Goal: Task Accomplishment & Management: Use online tool/utility

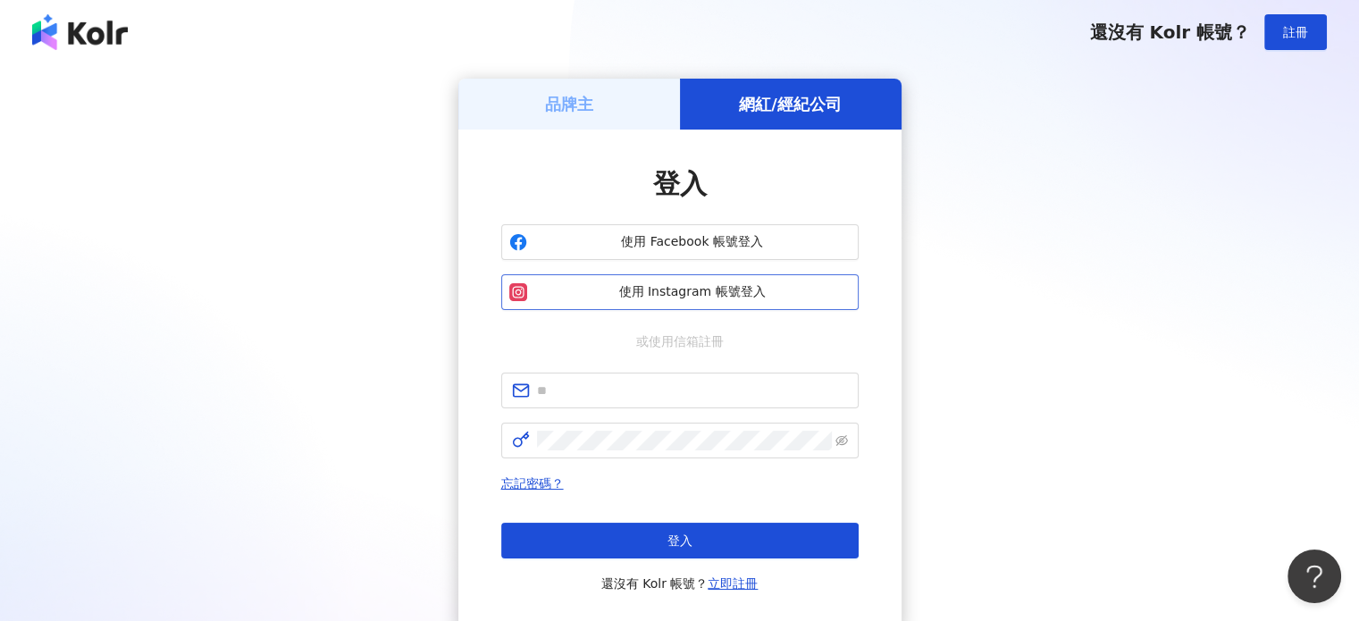
click at [699, 281] on button "使用 Instagram 帳號登入" at bounding box center [679, 292] width 357 height 36
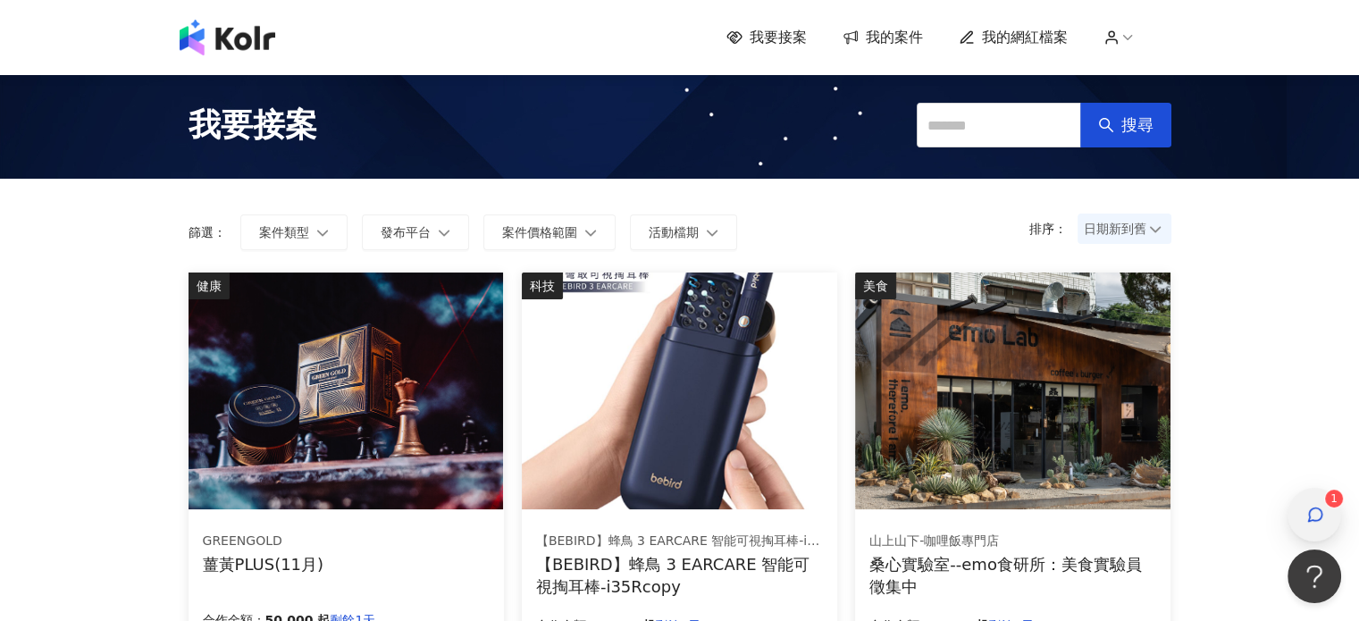
click at [1307, 523] on icon "button" at bounding box center [1315, 515] width 18 height 18
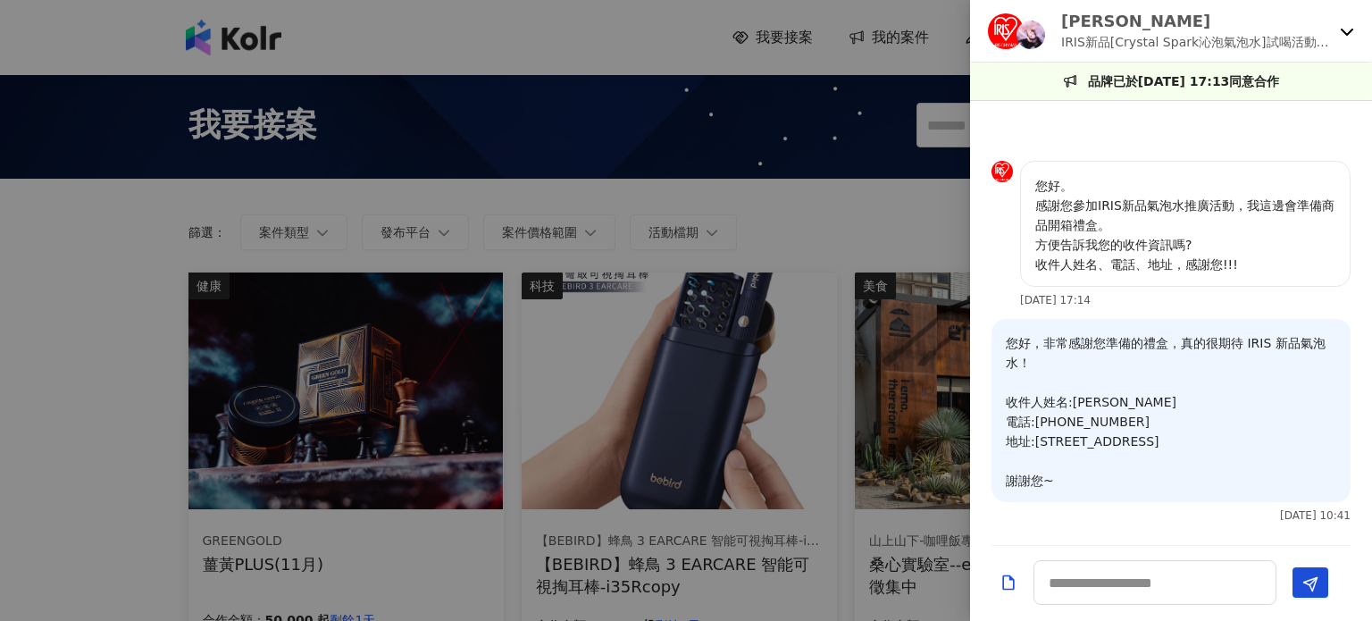
click at [1344, 26] on icon at bounding box center [1347, 31] width 14 height 14
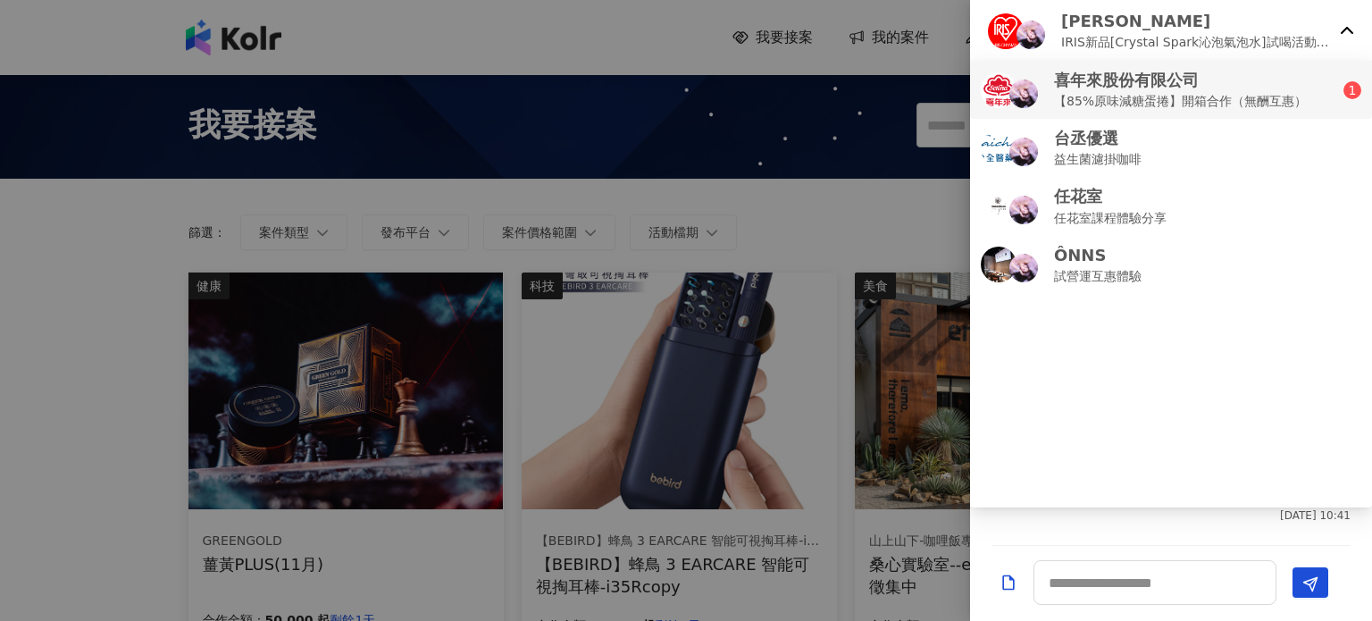
click at [1268, 103] on p "【85%原味減糖蛋捲】開箱合作（無酬互惠）" at bounding box center [1180, 101] width 253 height 20
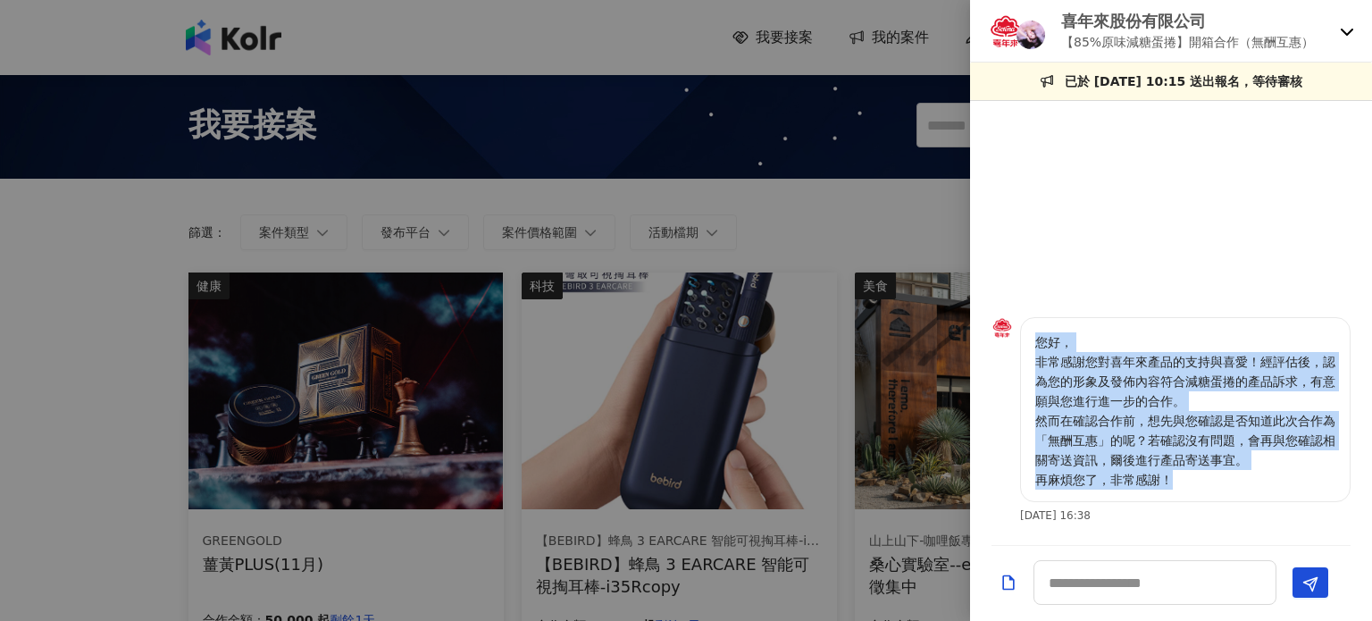
drag, startPoint x: 1040, startPoint y: 345, endPoint x: 1210, endPoint y: 472, distance: 211.9
click at [1210, 472] on p "您好， 非常感謝您對喜年來產品的支持與喜愛！經評估後，認為您的形象及發佈內容符合減糖蛋捲的產品訴求，有意願與您進行進一步的合作。 然而在確認合作前，想先與您確…" at bounding box center [1185, 410] width 300 height 157
click at [1072, 424] on p "您好， 非常感謝您對喜年來產品的支持與喜愛！經評估後，認為您的形象及發佈內容符合減糖蛋捲的產品訴求，有意願與您進行進一步的合作。 然而在確認合作前，想先與您確…" at bounding box center [1185, 410] width 300 height 157
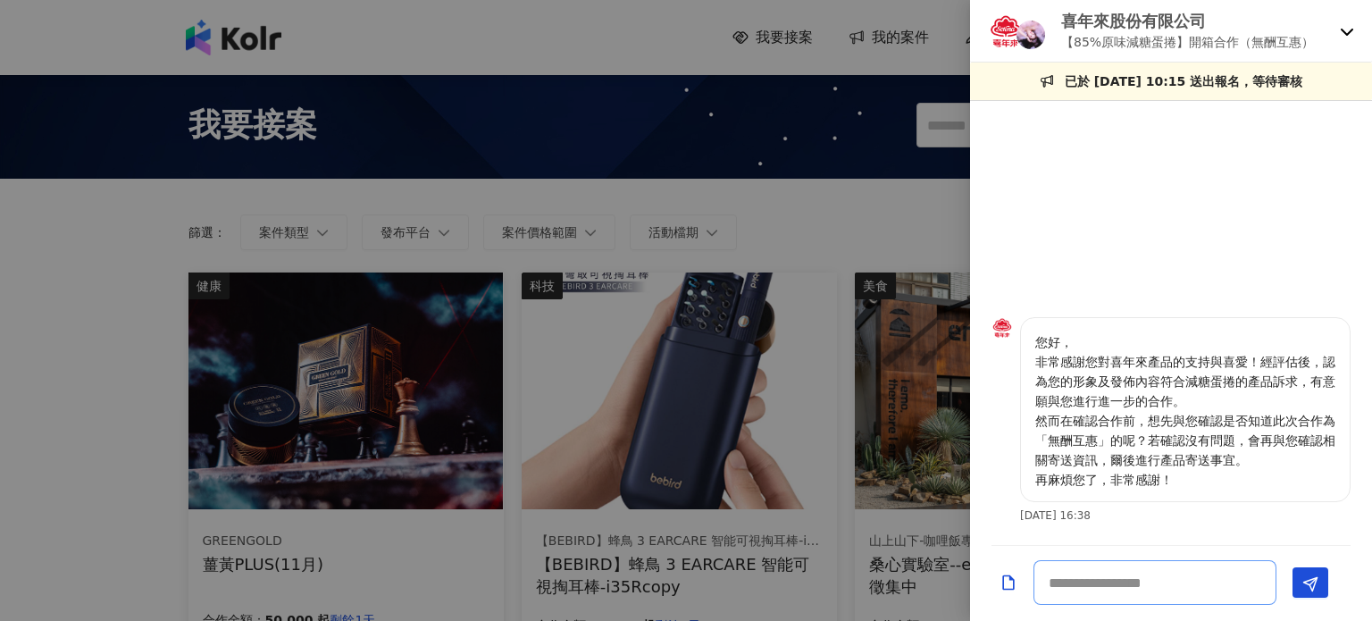
click at [1163, 590] on textarea at bounding box center [1155, 582] width 243 height 45
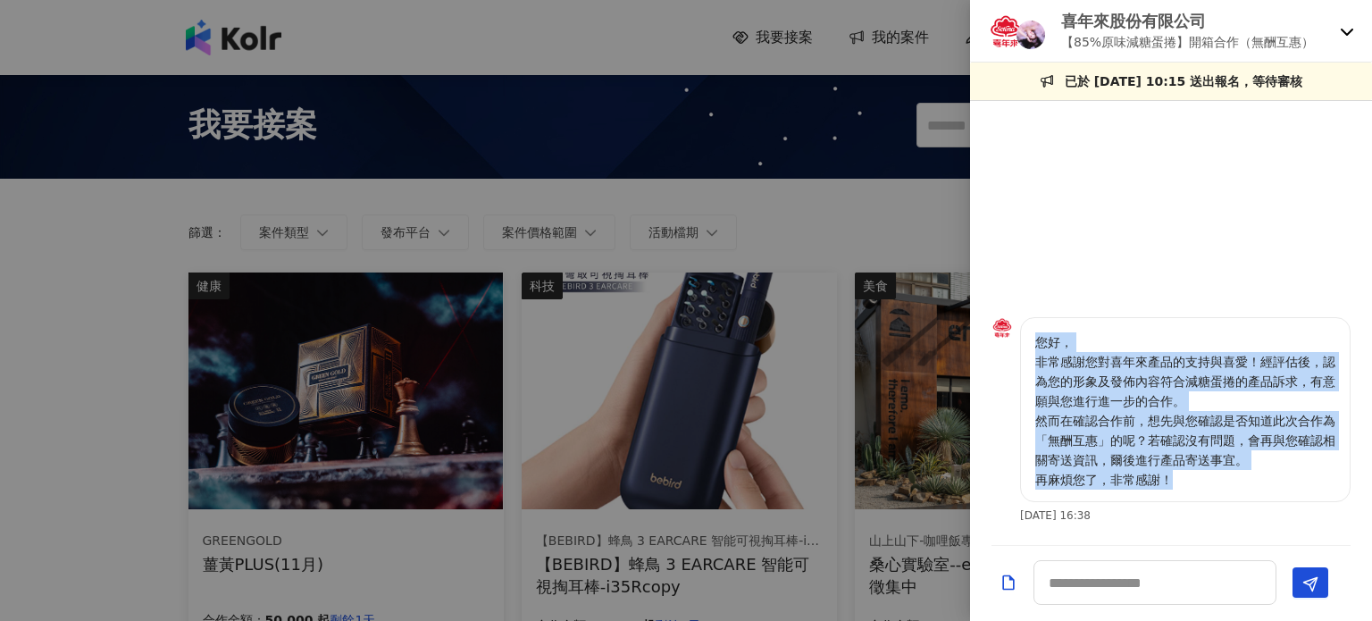
drag, startPoint x: 1082, startPoint y: 398, endPoint x: 1032, endPoint y: 346, distance: 72.0
click at [1032, 346] on div "您好， 非常感謝您對喜年來產品的支持與喜愛！經評估後，認為您的形象及發佈內容符合減糖蛋捲的產品訴求，有意願與您進行進一步的合作。 然而在確認合作前，想先與您確…" at bounding box center [1185, 409] width 331 height 185
copy p "您好， 非常感謝您對喜年來產品的支持與喜愛！經評估後，認為您的形象及發佈內容符合減糖蛋捲的產品訴求，有意願與您進行進一步的合作。 然而在確認合作前，想先與您確…"
click at [994, 331] on img at bounding box center [1002, 327] width 21 height 21
click at [1004, 25] on img at bounding box center [1006, 31] width 36 height 36
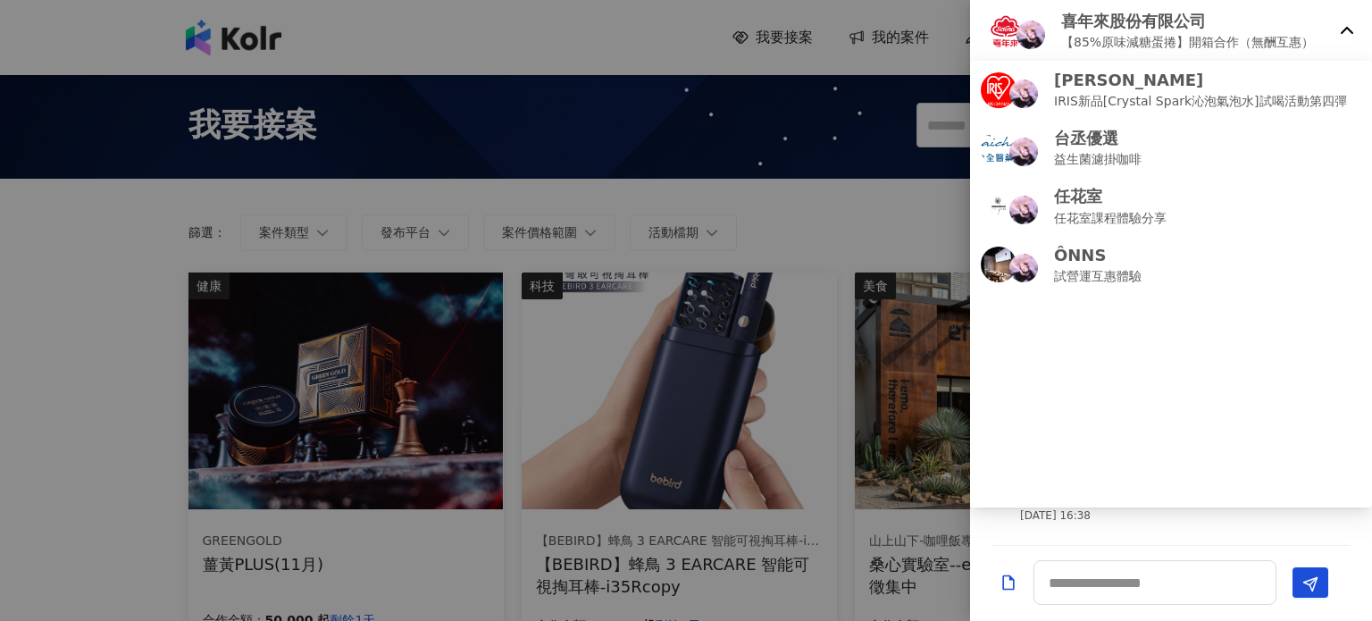
click at [1105, 10] on p "喜年來股份有限公司" at bounding box center [1187, 21] width 253 height 22
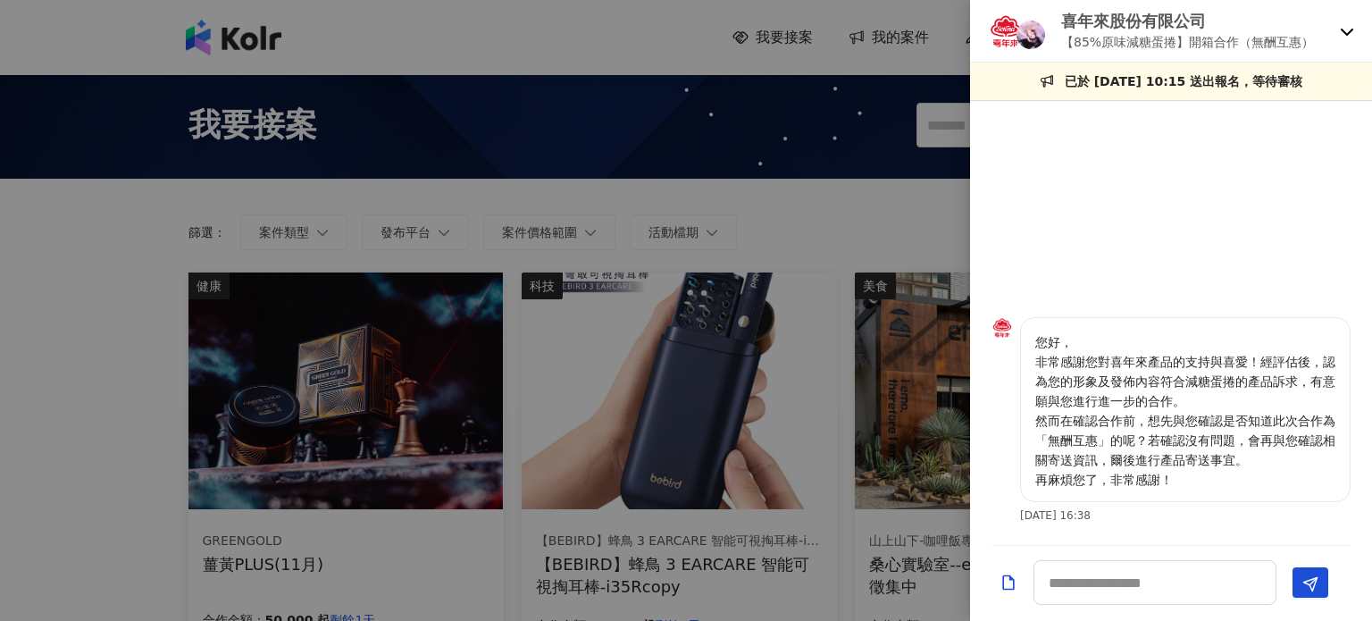
click at [1124, 16] on p "喜年來股份有限公司" at bounding box center [1187, 21] width 253 height 22
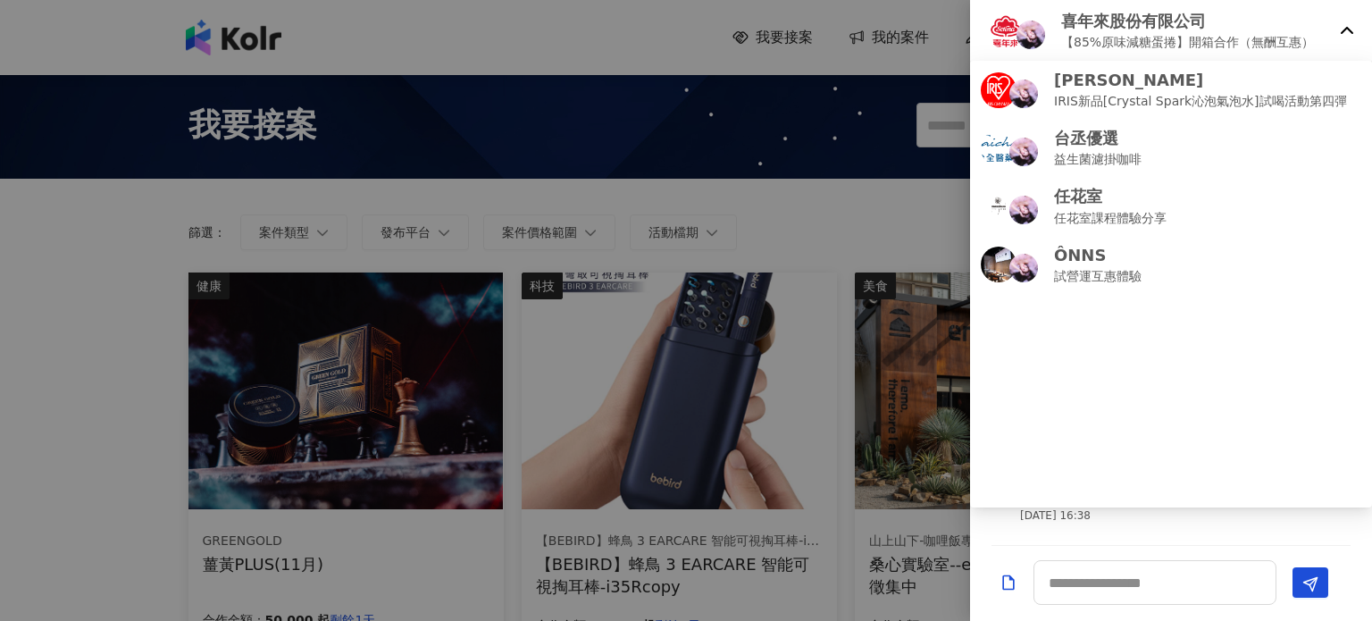
click at [999, 17] on img at bounding box center [1006, 31] width 36 height 36
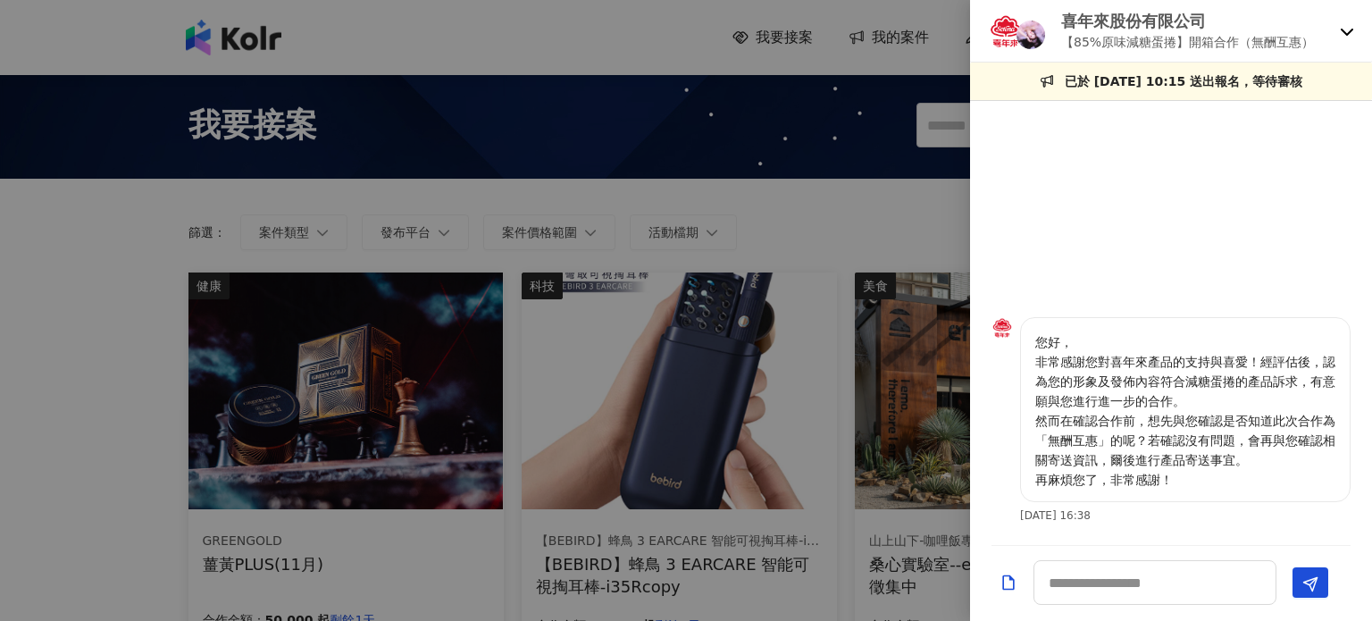
click at [999, 17] on img at bounding box center [1006, 31] width 36 height 36
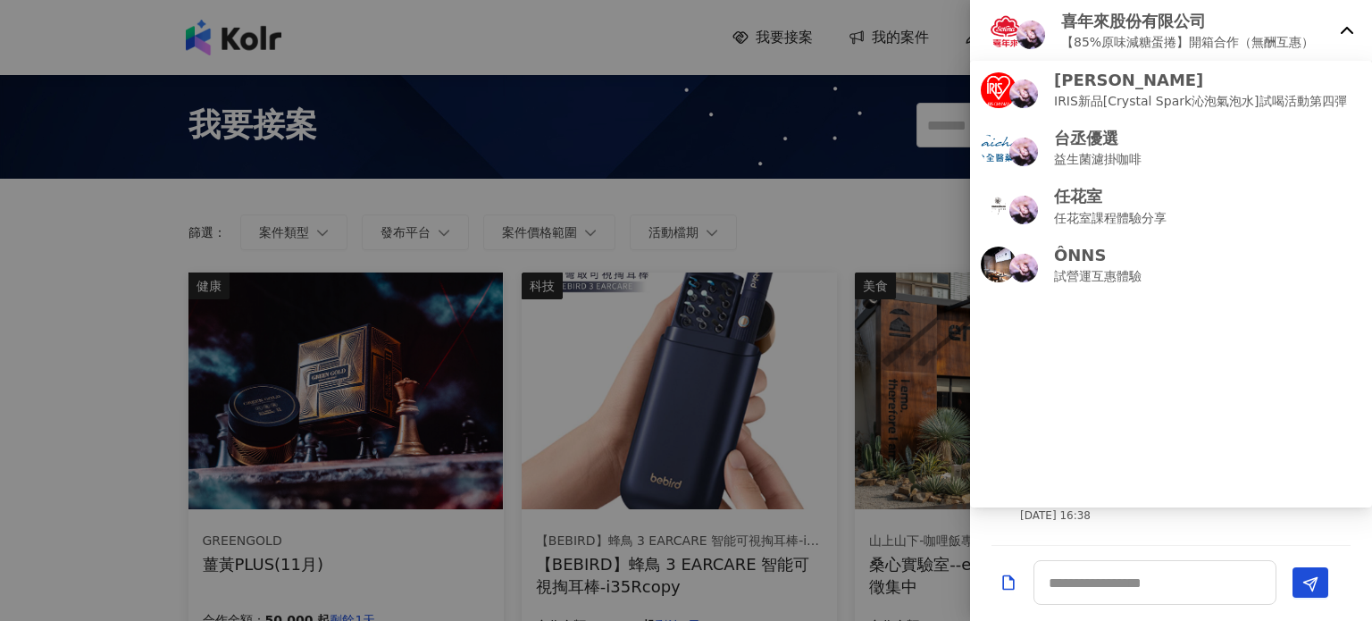
click at [1083, 542] on div "您好， 非常感謝您對喜年來產品的支持與喜愛！經評估後，認為您的形象及發佈內容符合減糖蛋捲的產品訴求，有意願與您進行進一步的合作。 然而在確認合作前，想先與您確…" at bounding box center [1171, 323] width 402 height 444
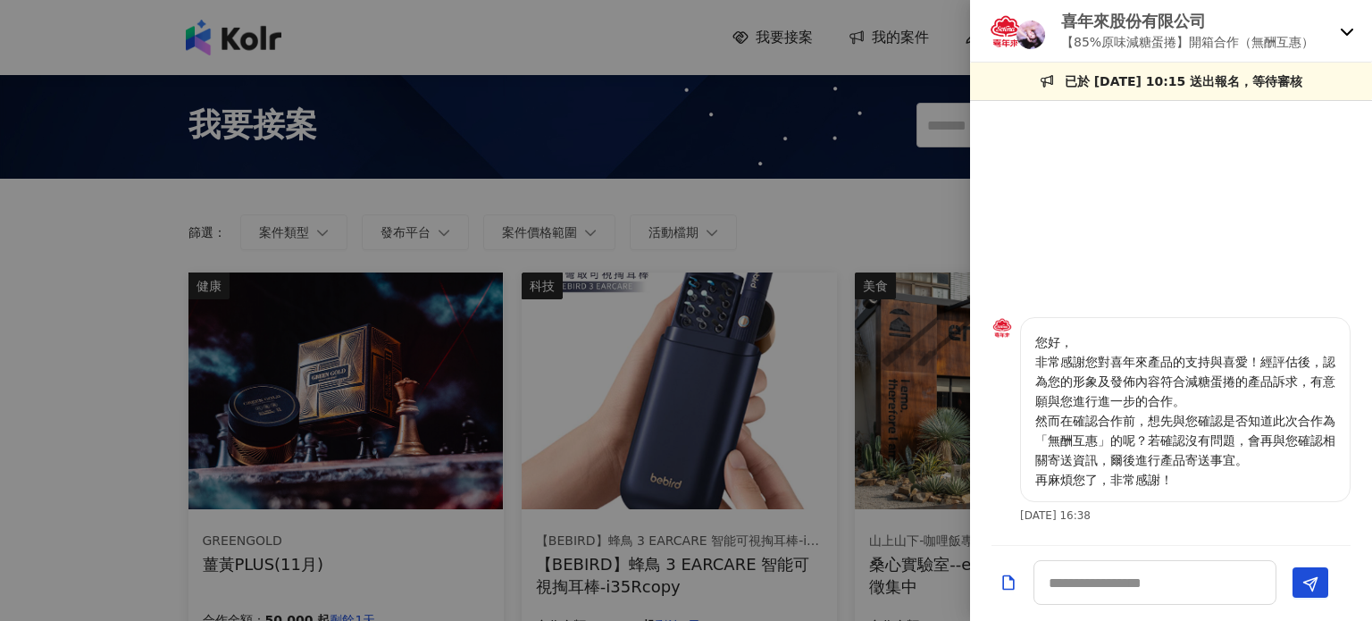
click at [1003, 330] on img at bounding box center [1002, 327] width 21 height 21
click at [792, 210] on div at bounding box center [686, 310] width 1372 height 621
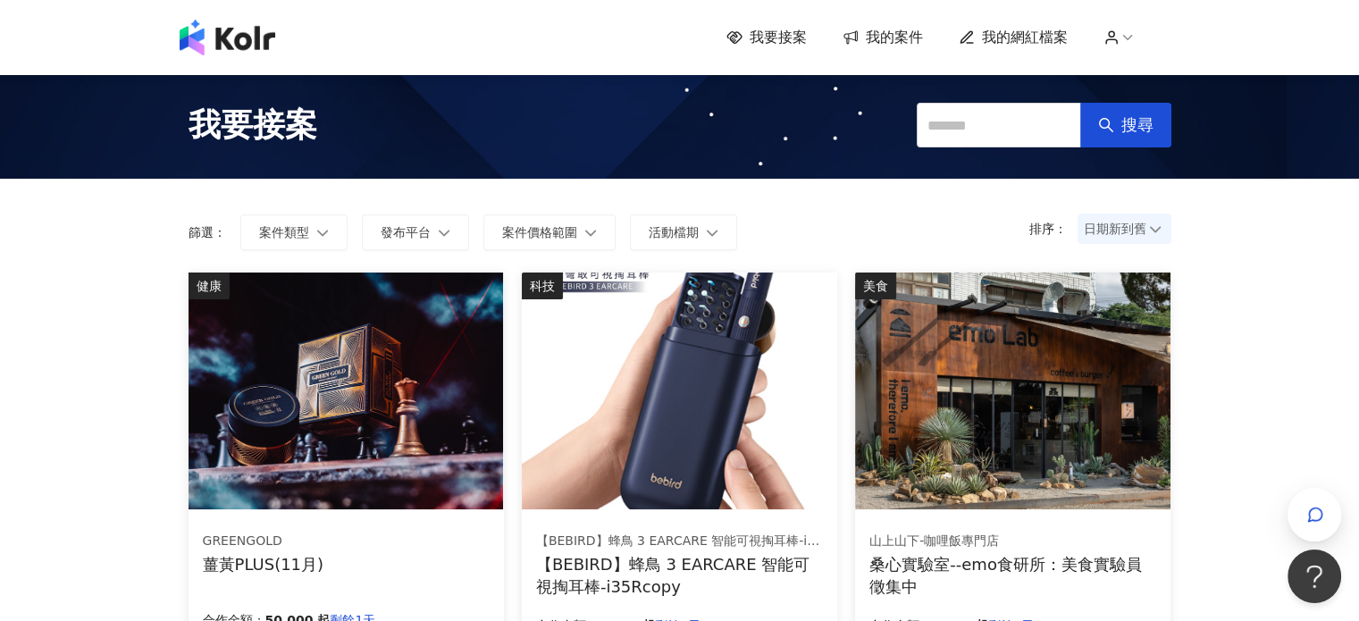
click at [916, 50] on div "我要接案 我的案件 我的網紅檔案" at bounding box center [680, 38] width 1018 height 36
click at [915, 45] on span "我的案件" at bounding box center [894, 38] width 57 height 20
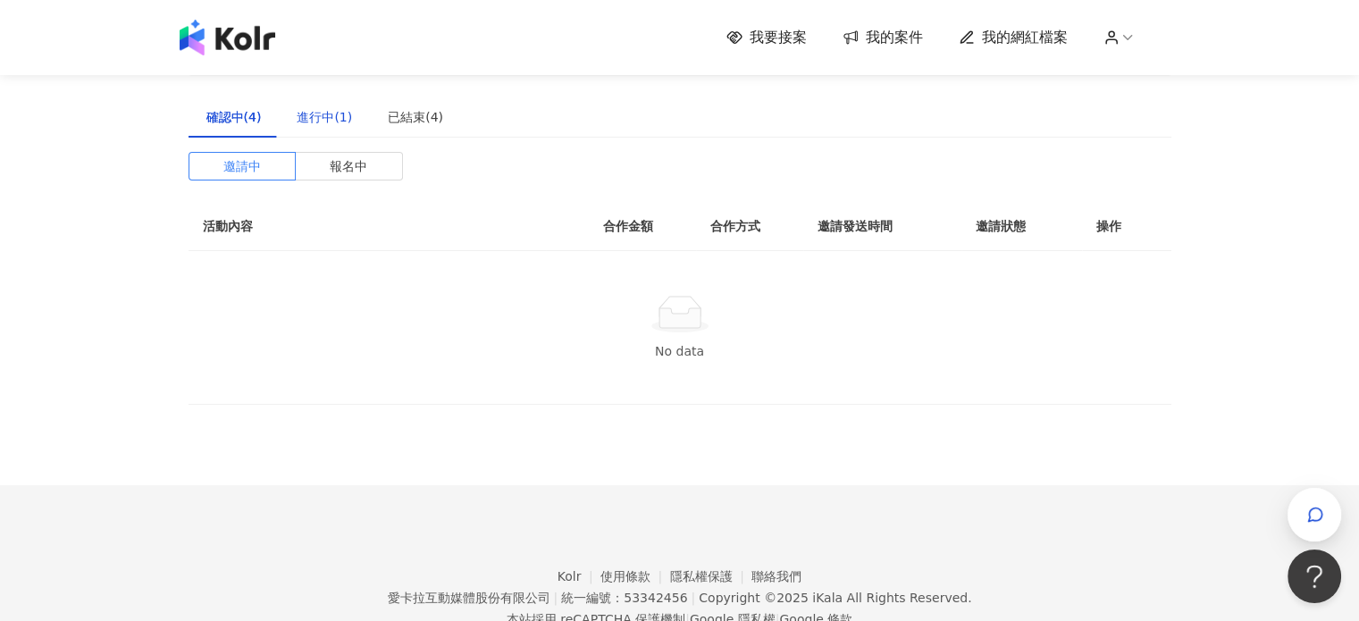
click at [311, 117] on div "進行中(1)" at bounding box center [324, 117] width 55 height 20
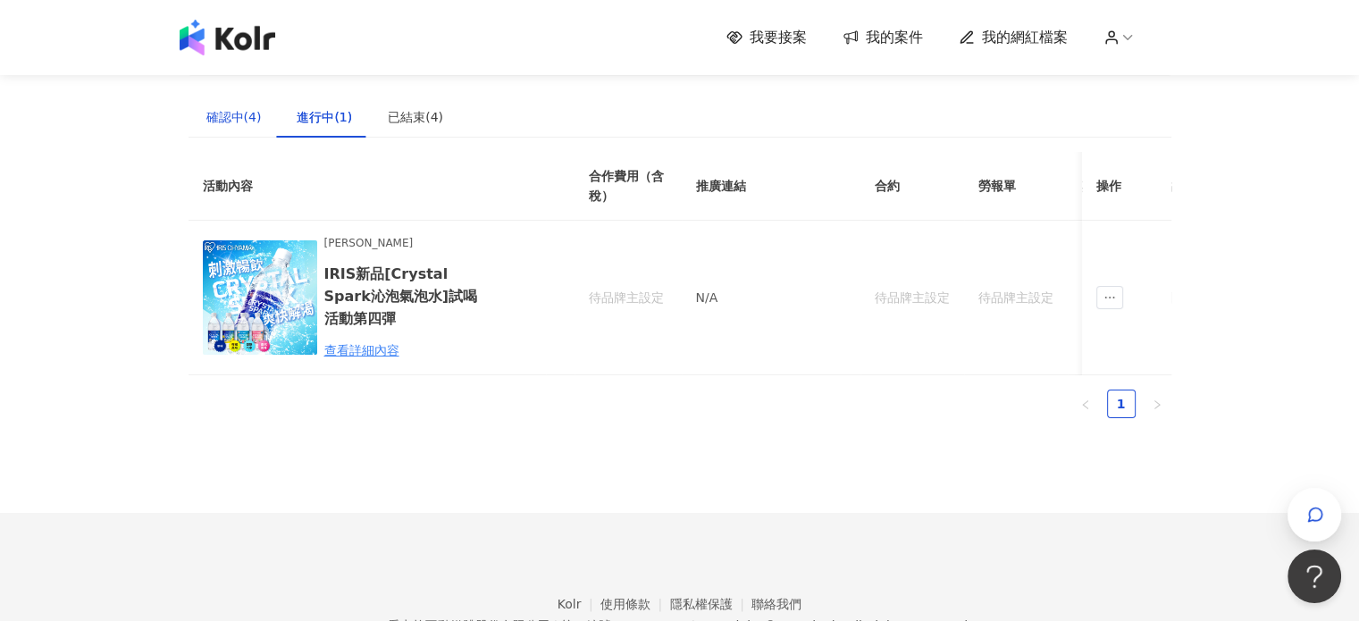
click at [229, 117] on div "確認中(4)" at bounding box center [233, 117] width 55 height 20
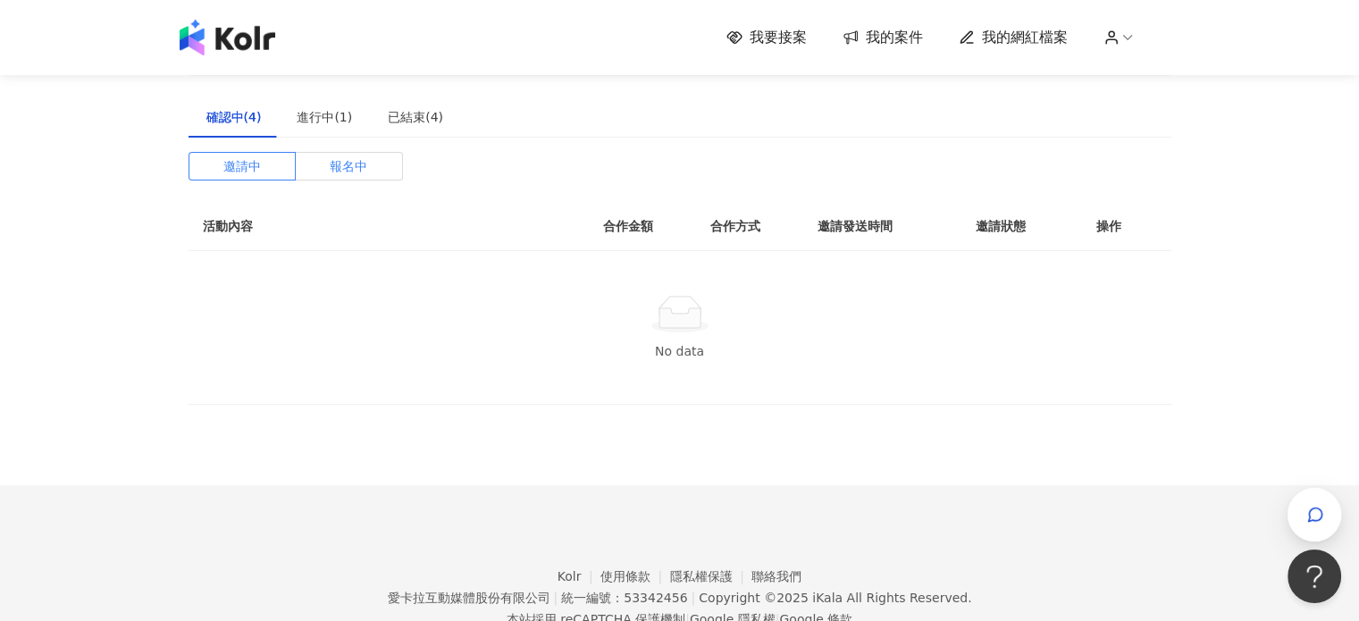
click at [350, 168] on span "報名中" at bounding box center [349, 166] width 38 height 27
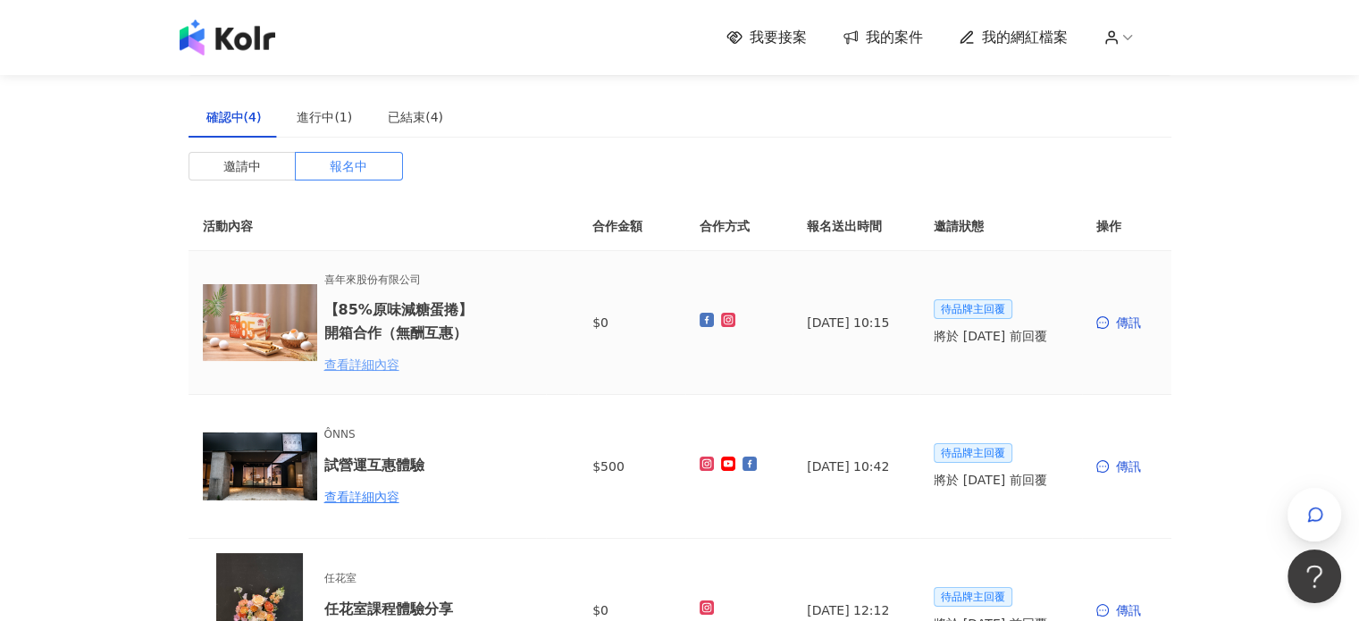
click at [376, 366] on div "查看詳細內容" at bounding box center [402, 365] width 156 height 20
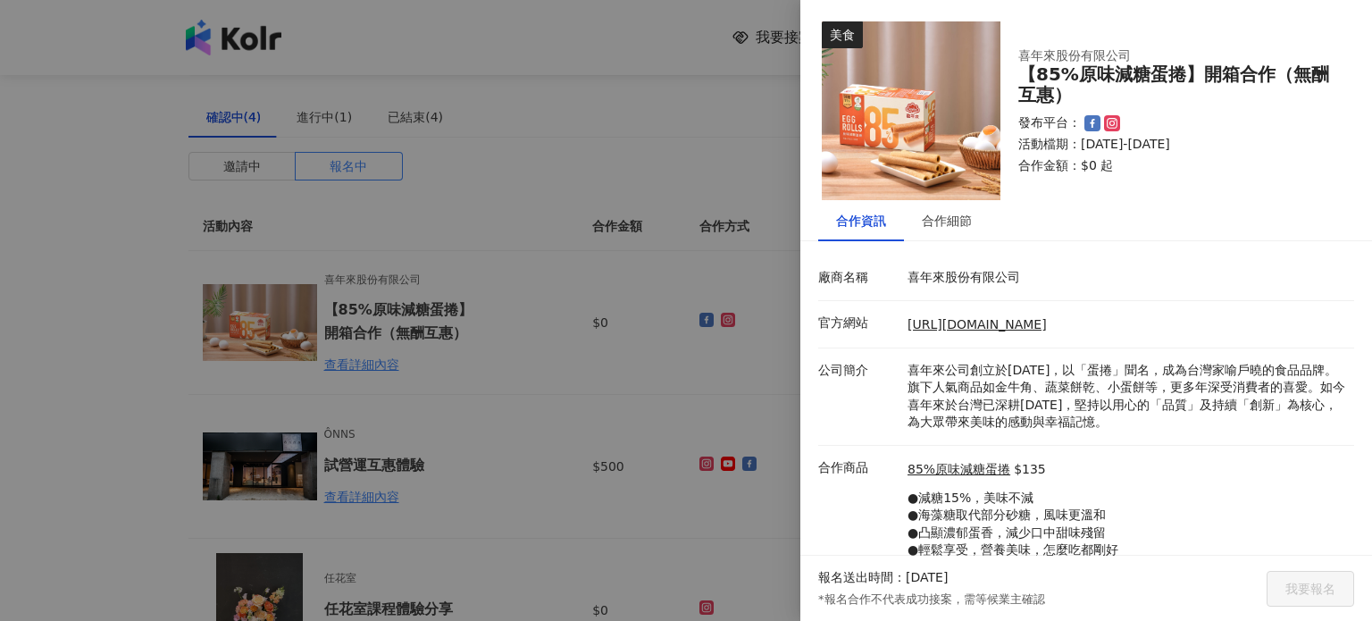
click at [543, 321] on div at bounding box center [686, 310] width 1372 height 621
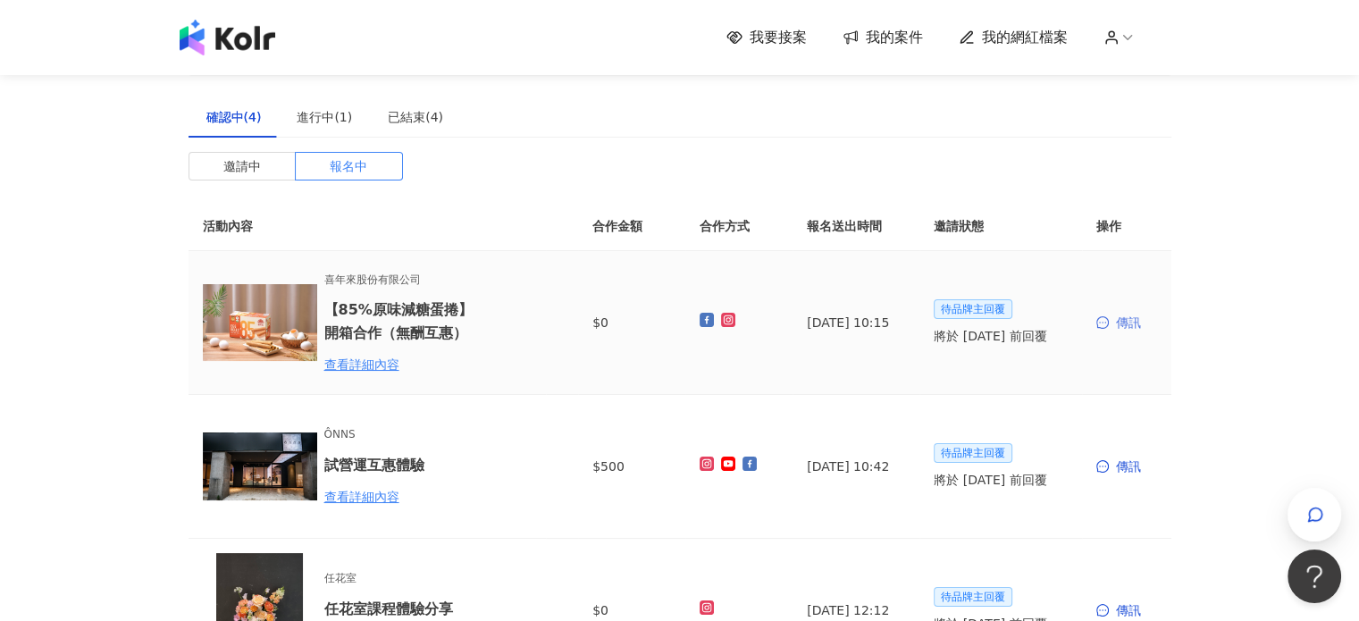
click at [1126, 323] on div "傳訊" at bounding box center [1126, 323] width 61 height 20
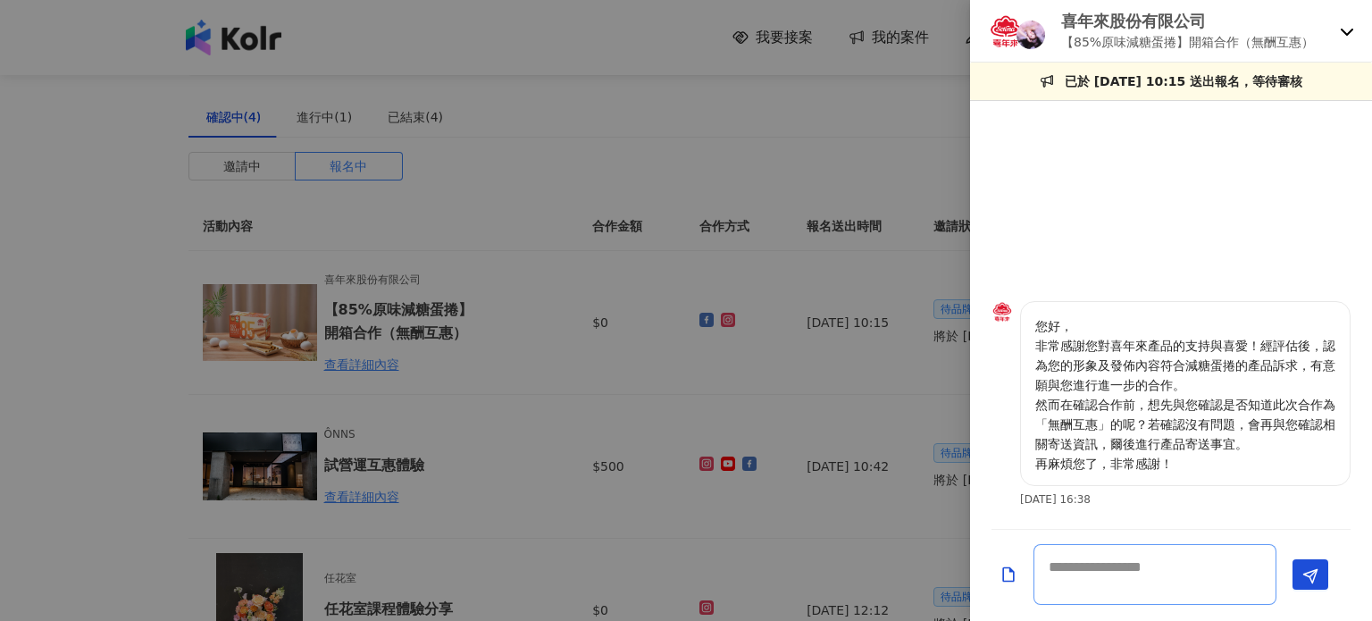
click at [1193, 563] on textarea at bounding box center [1155, 574] width 243 height 61
paste textarea "**********"
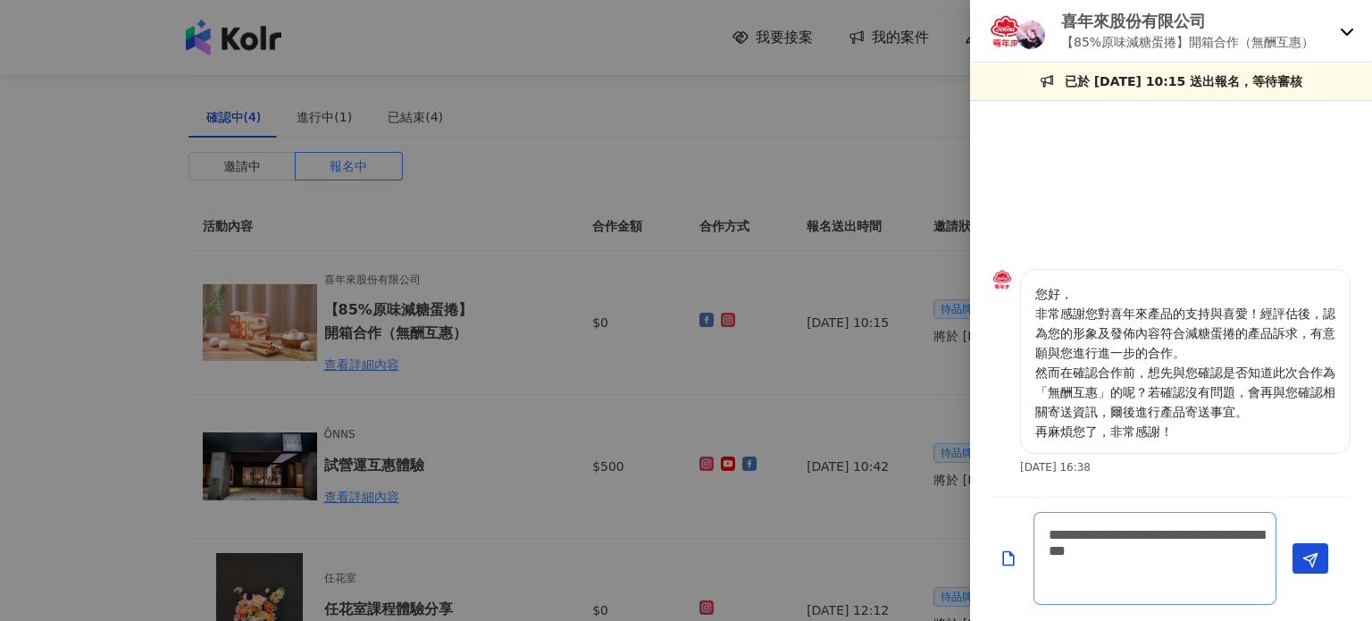
scroll to position [1, 0]
type textarea "**********"
click at [1307, 557] on polygon "Send" at bounding box center [1310, 560] width 13 height 13
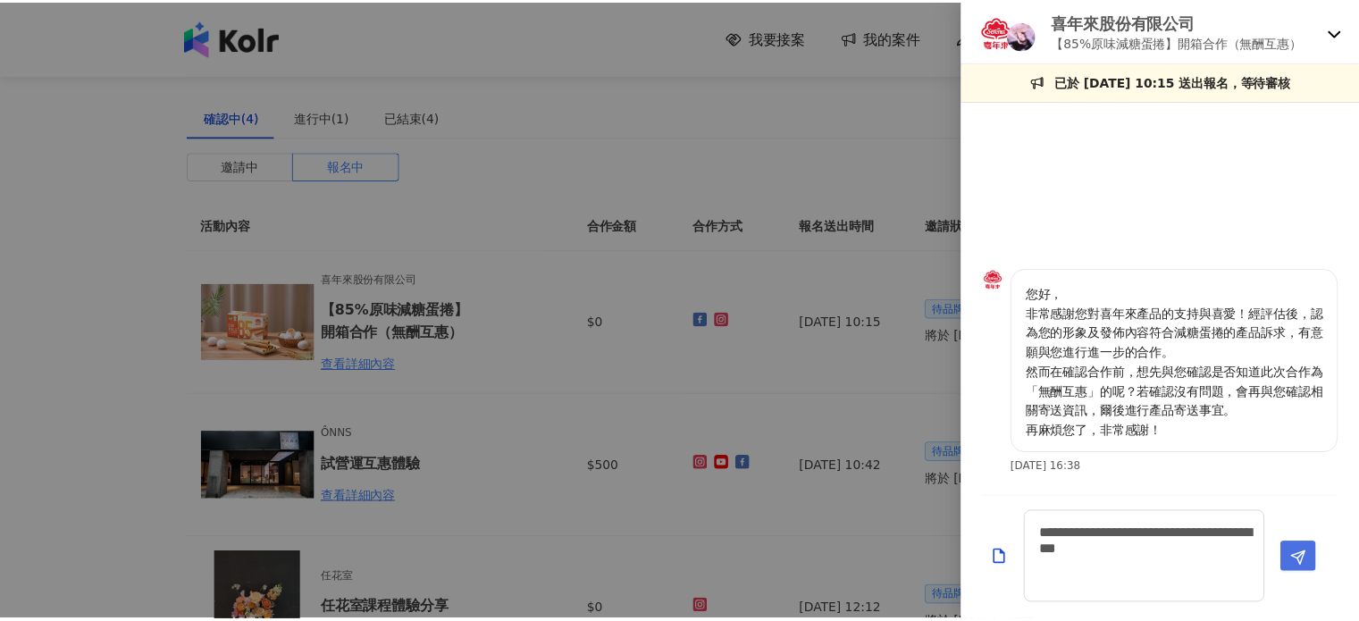
scroll to position [0, 0]
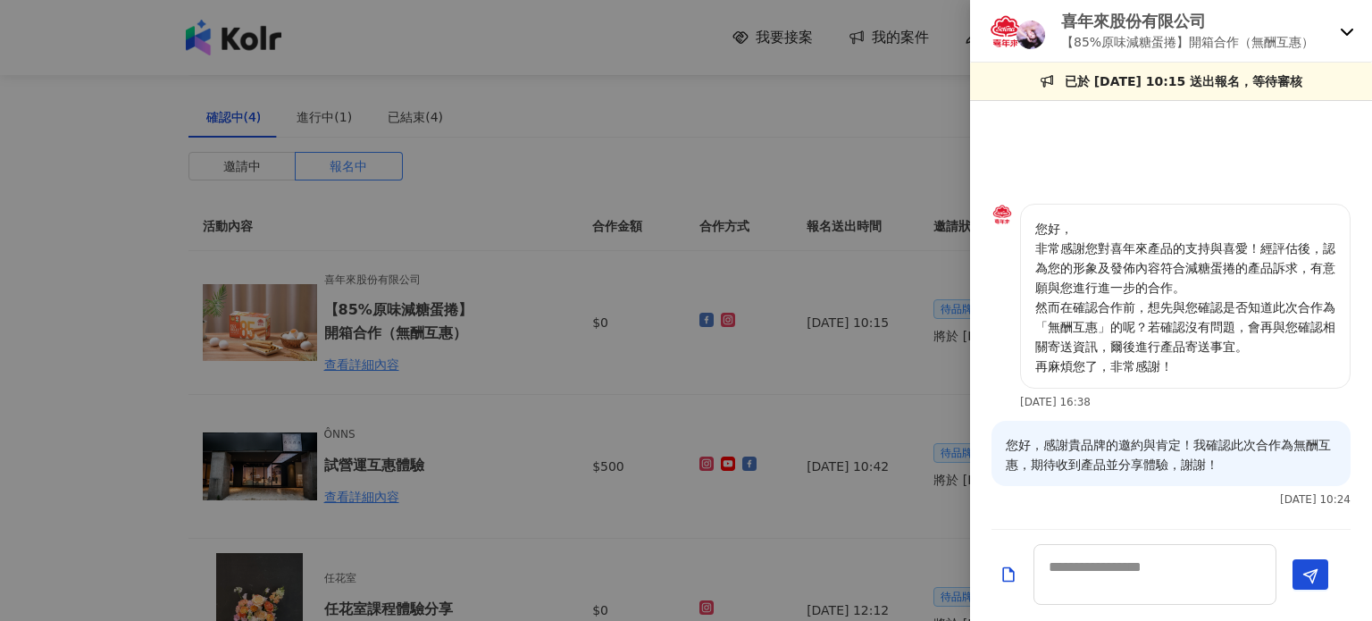
click at [774, 433] on div at bounding box center [686, 310] width 1372 height 621
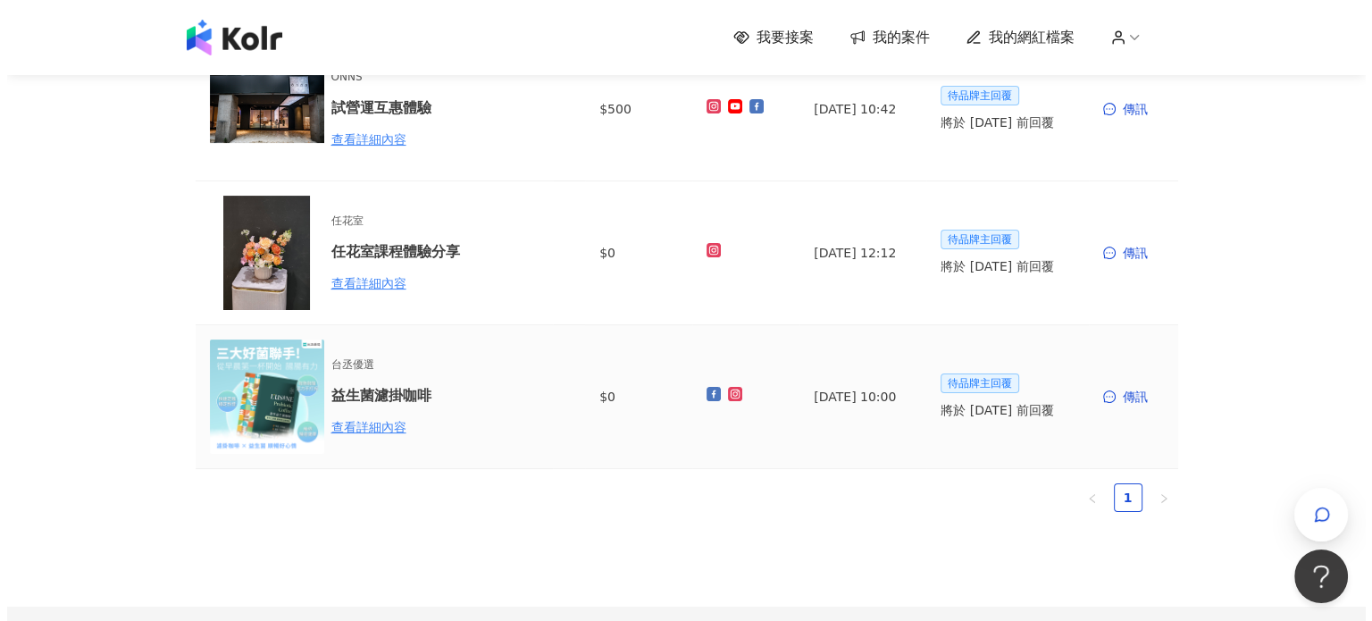
scroll to position [89, 0]
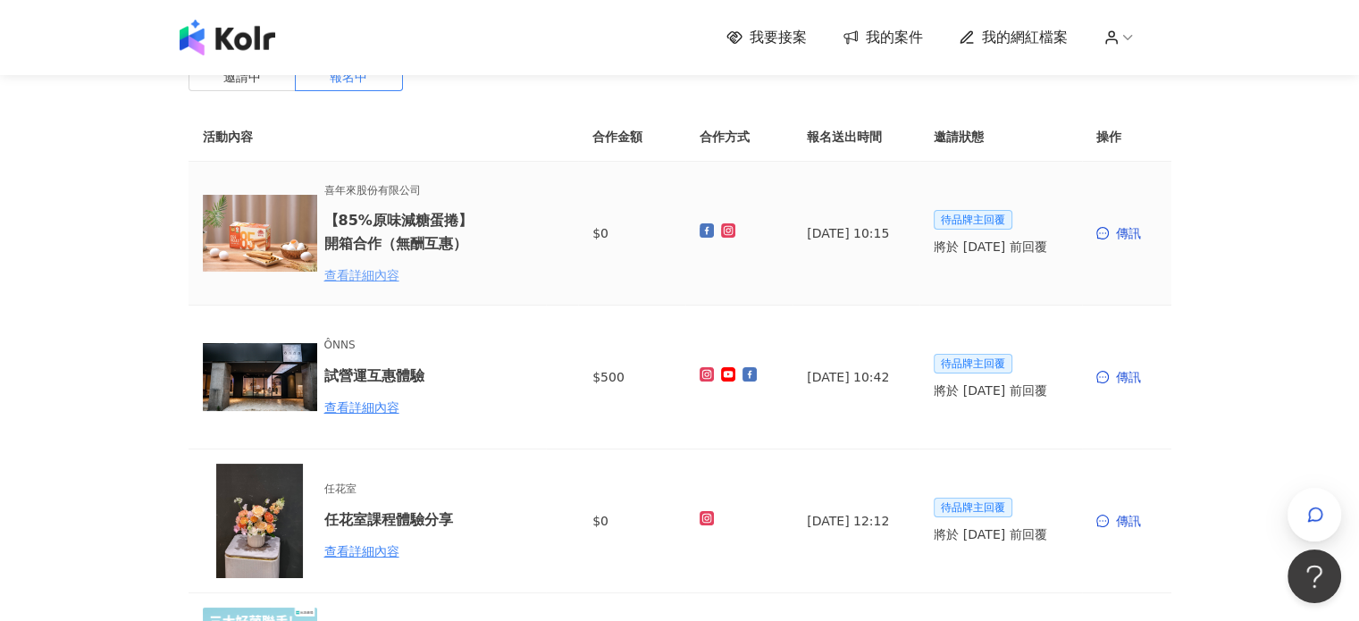
click at [373, 271] on div "查看詳細內容" at bounding box center [402, 275] width 156 height 20
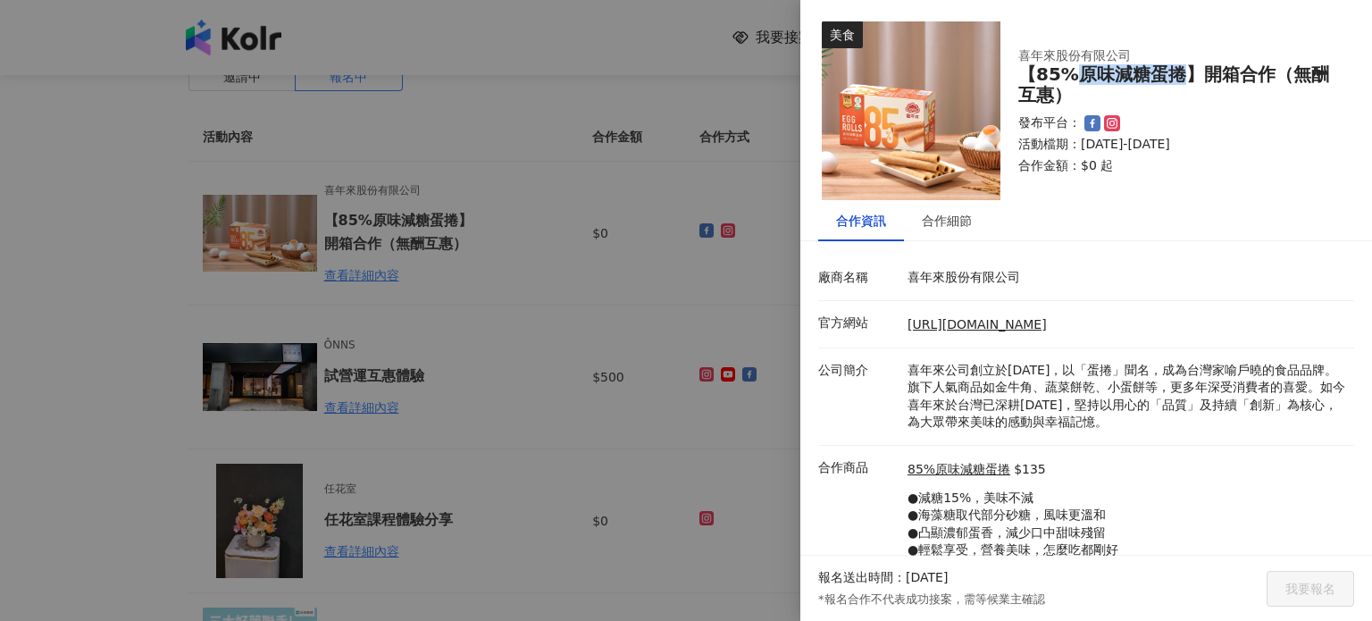
drag, startPoint x: 1186, startPoint y: 79, endPoint x: 1076, endPoint y: 80, distance: 110.8
click at [1076, 80] on div "【85%原味減糖蛋捲】開箱合作（無酬互惠）" at bounding box center [1175, 84] width 314 height 41
copy div "原味減糖蛋捲"
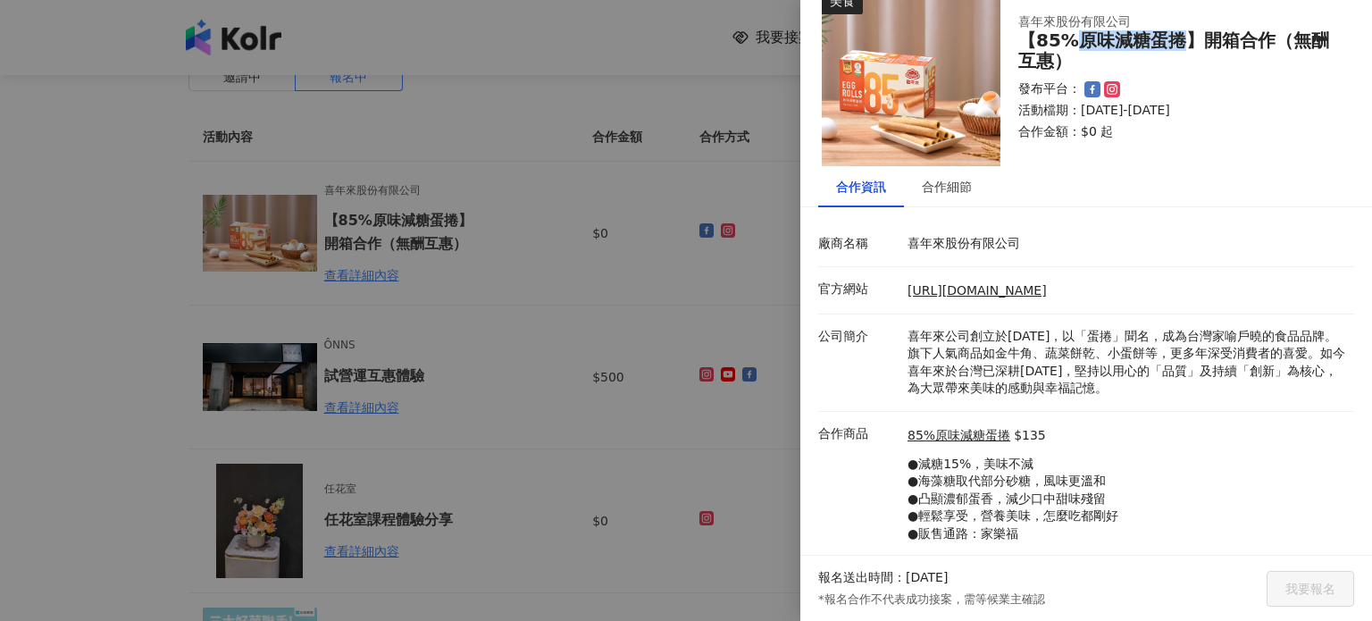
scroll to position [79, 0]
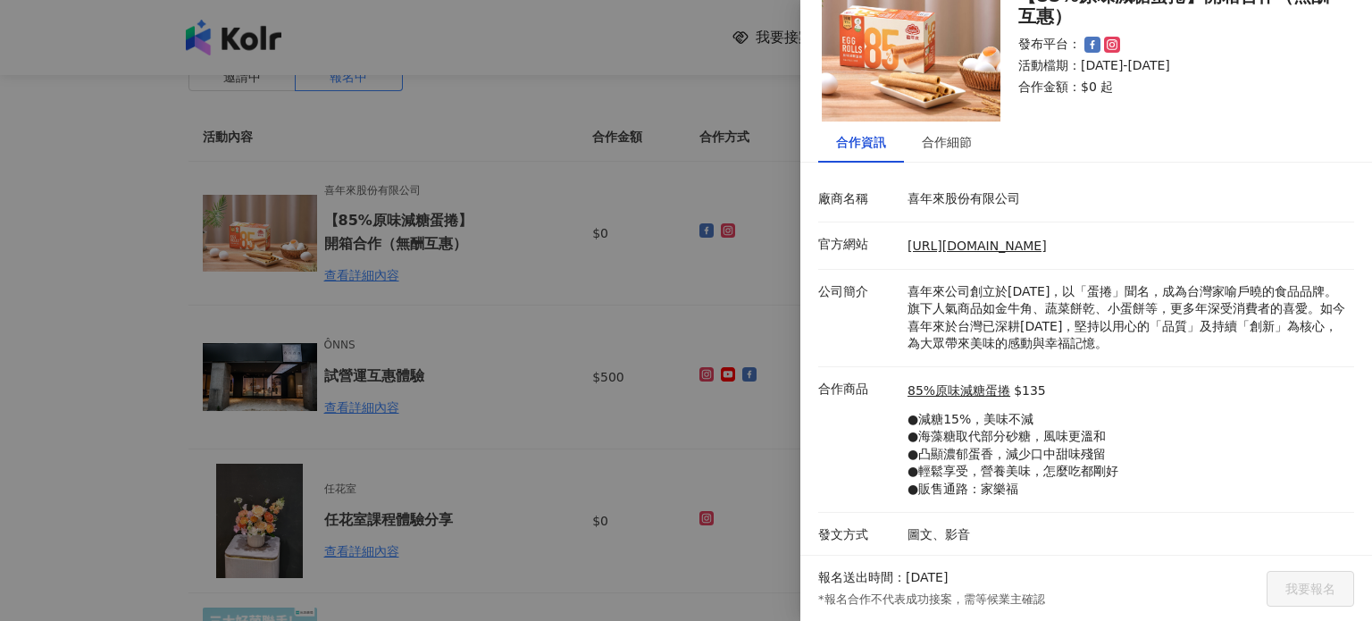
click at [951, 540] on p "圖文、影音" at bounding box center [1127, 535] width 438 height 18
click at [943, 152] on div "合作細節" at bounding box center [947, 141] width 86 height 41
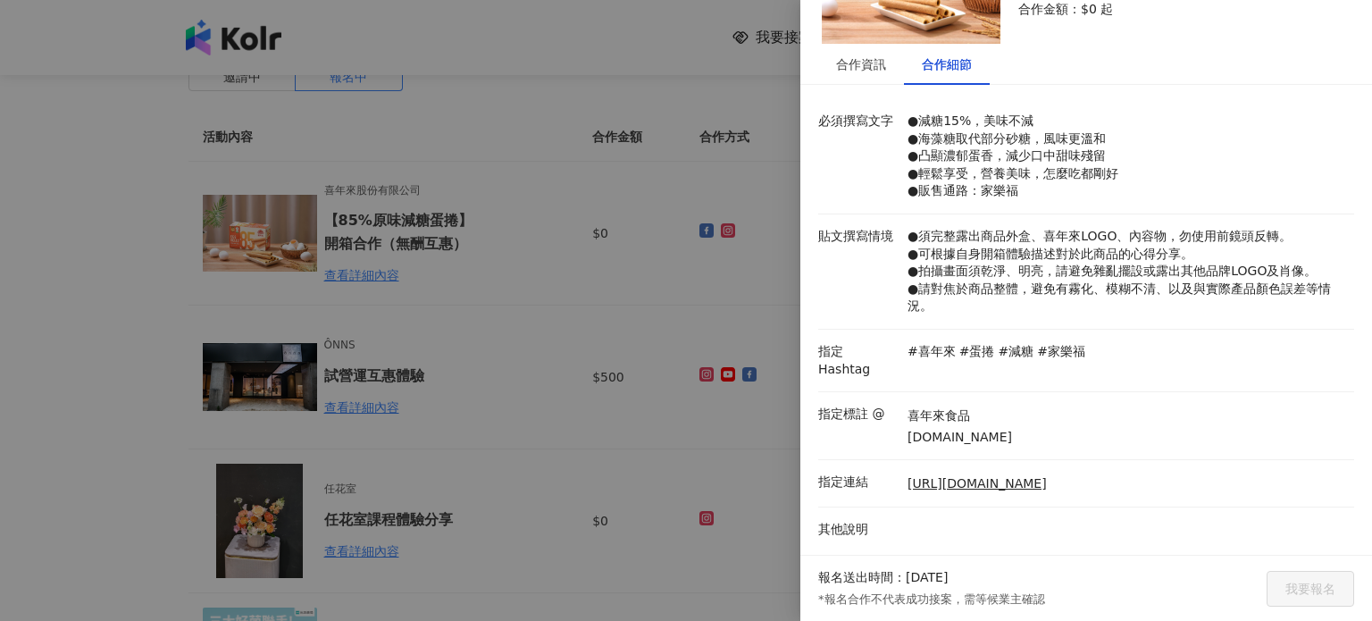
scroll to position [163, 0]
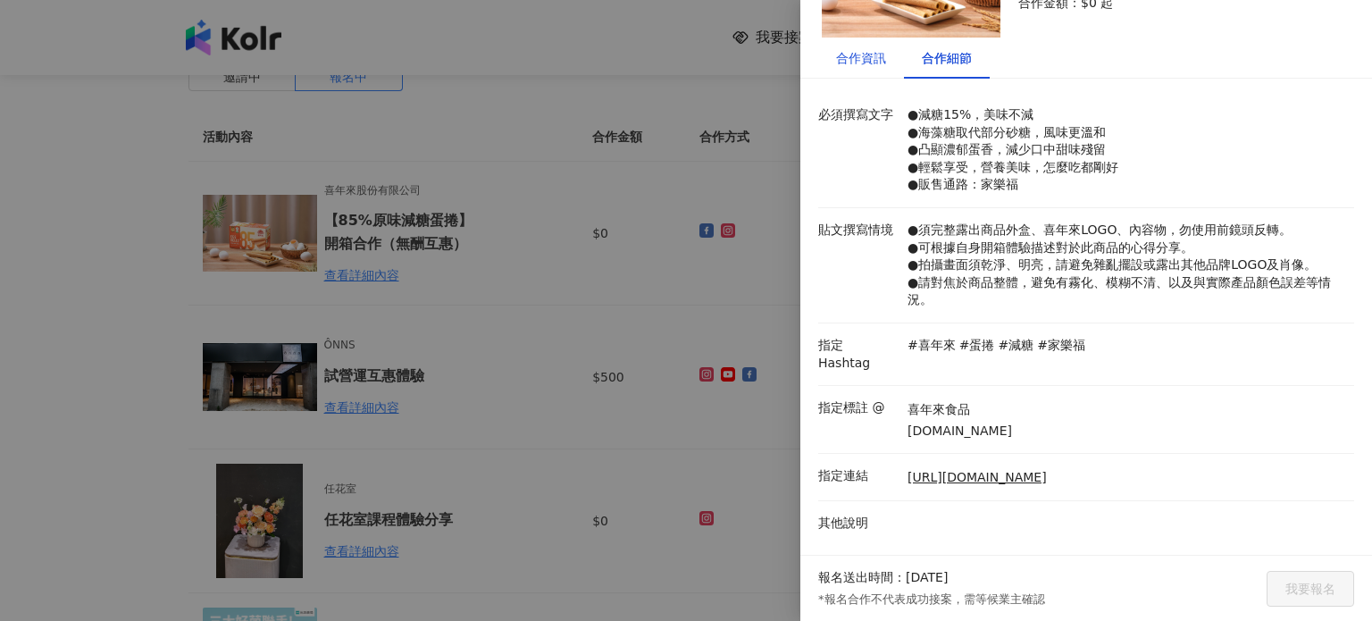
click at [869, 55] on div "合作資訊" at bounding box center [861, 58] width 50 height 20
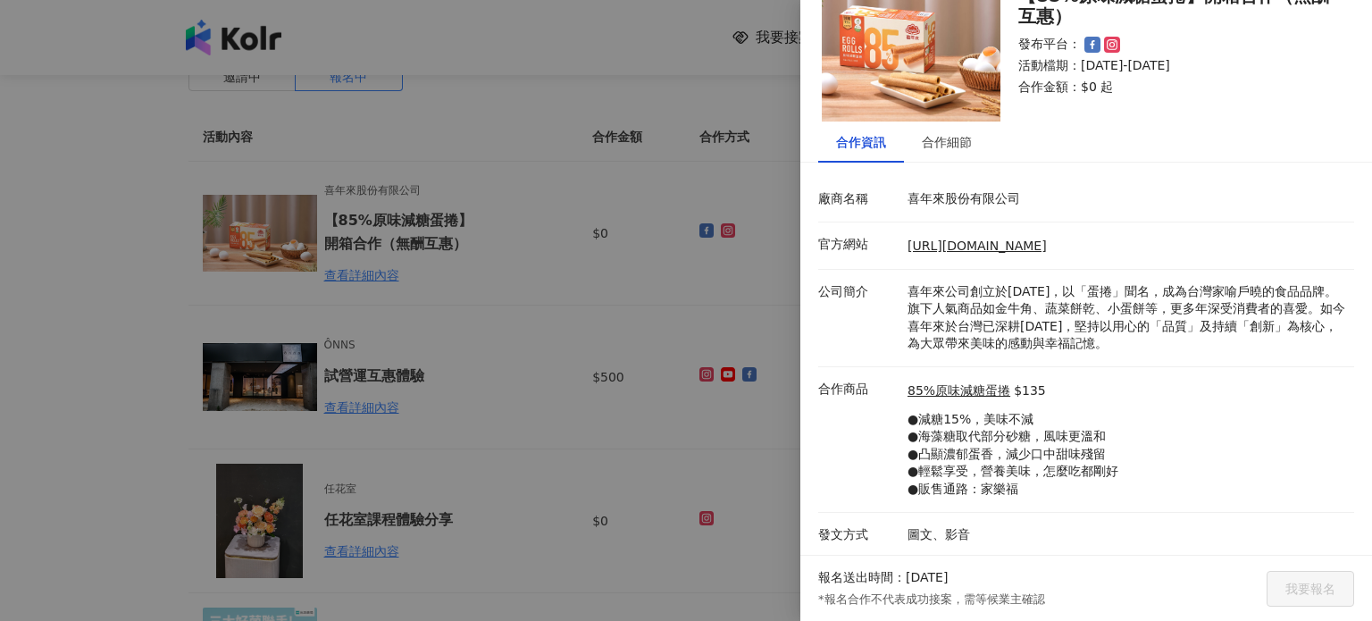
click at [715, 127] on div at bounding box center [686, 310] width 1372 height 621
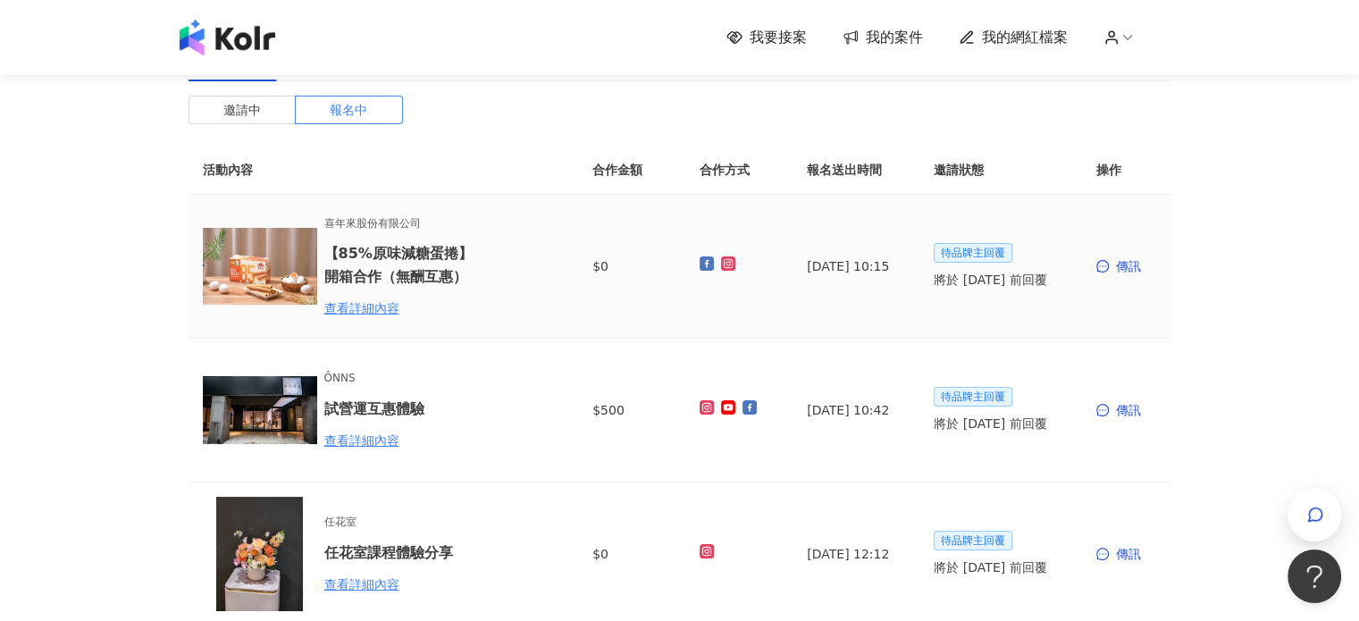
scroll to position [0, 0]
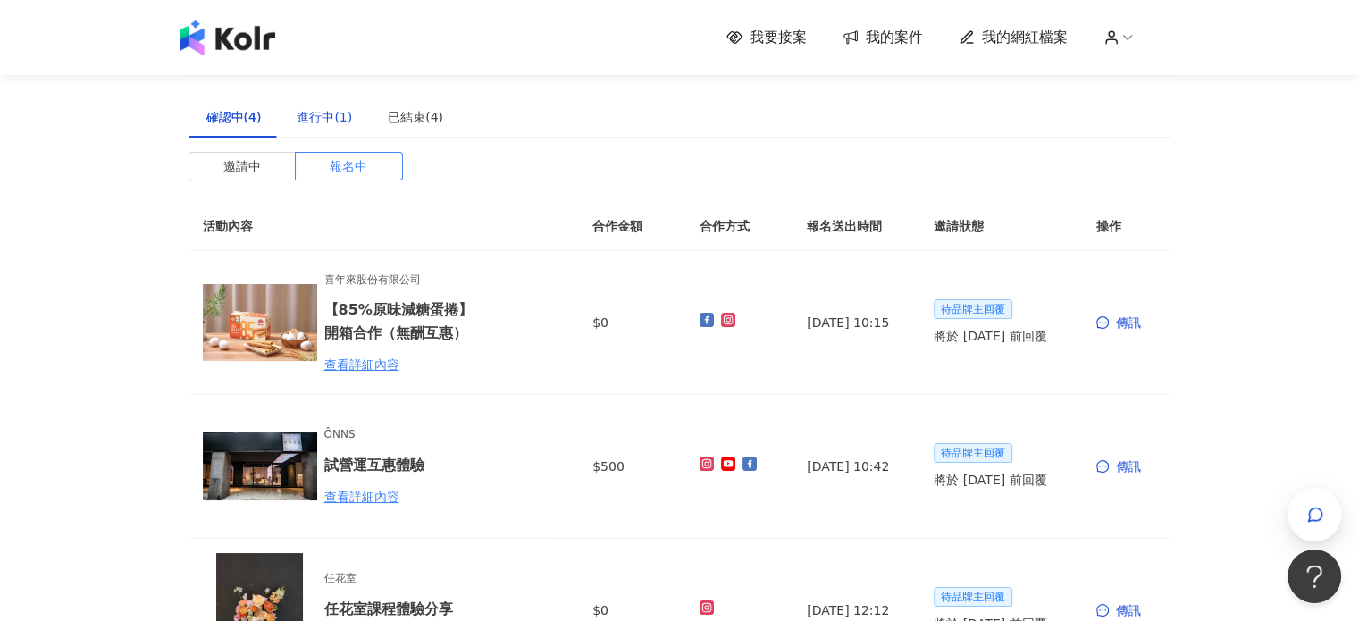
click at [338, 115] on div "進行中(1)" at bounding box center [324, 117] width 55 height 20
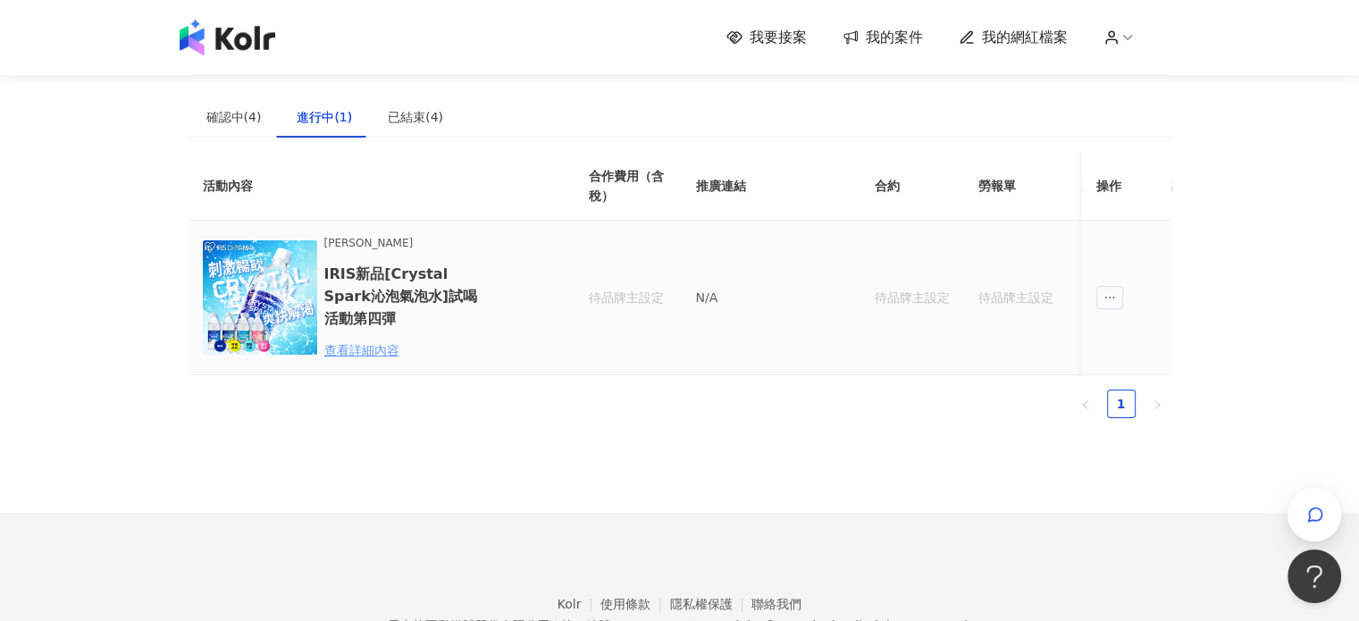
click at [379, 348] on div "查看詳細內容" at bounding box center [402, 350] width 156 height 20
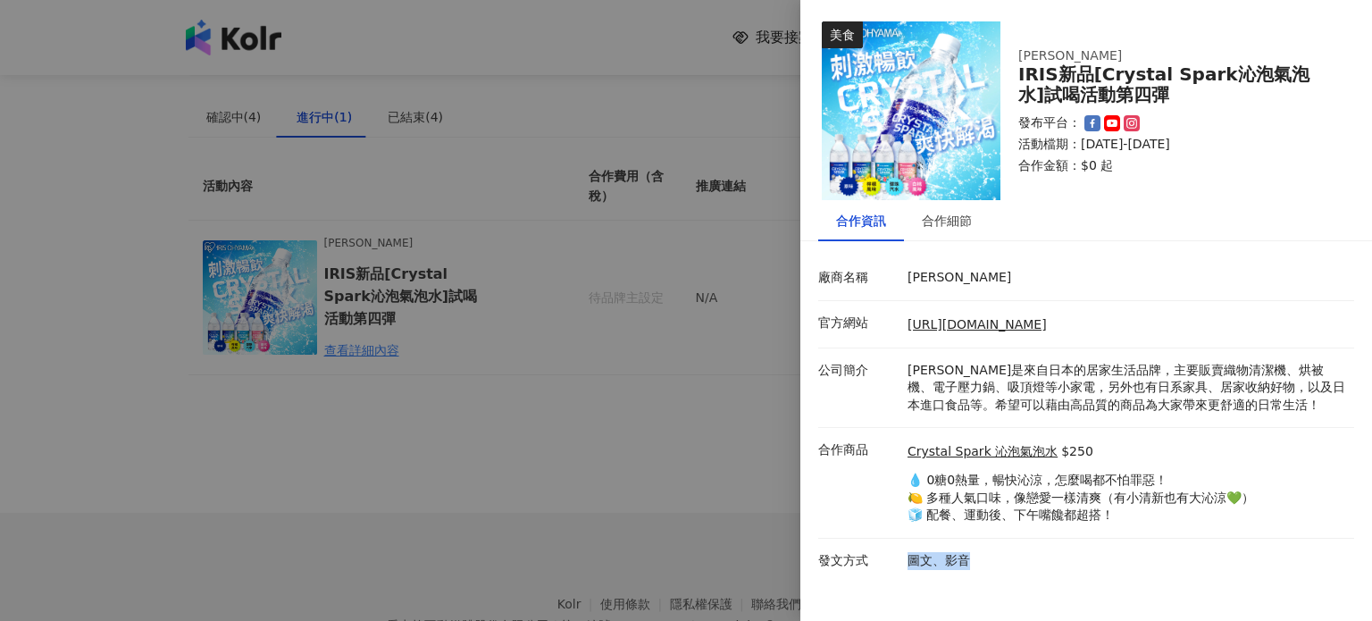
drag, startPoint x: 971, startPoint y: 565, endPoint x: 867, endPoint y: 553, distance: 104.4
click at [867, 553] on div "發文方式 圖文、影音" at bounding box center [1082, 561] width 536 height 18
click at [658, 502] on div at bounding box center [686, 310] width 1372 height 621
